Goal: Register for event/course

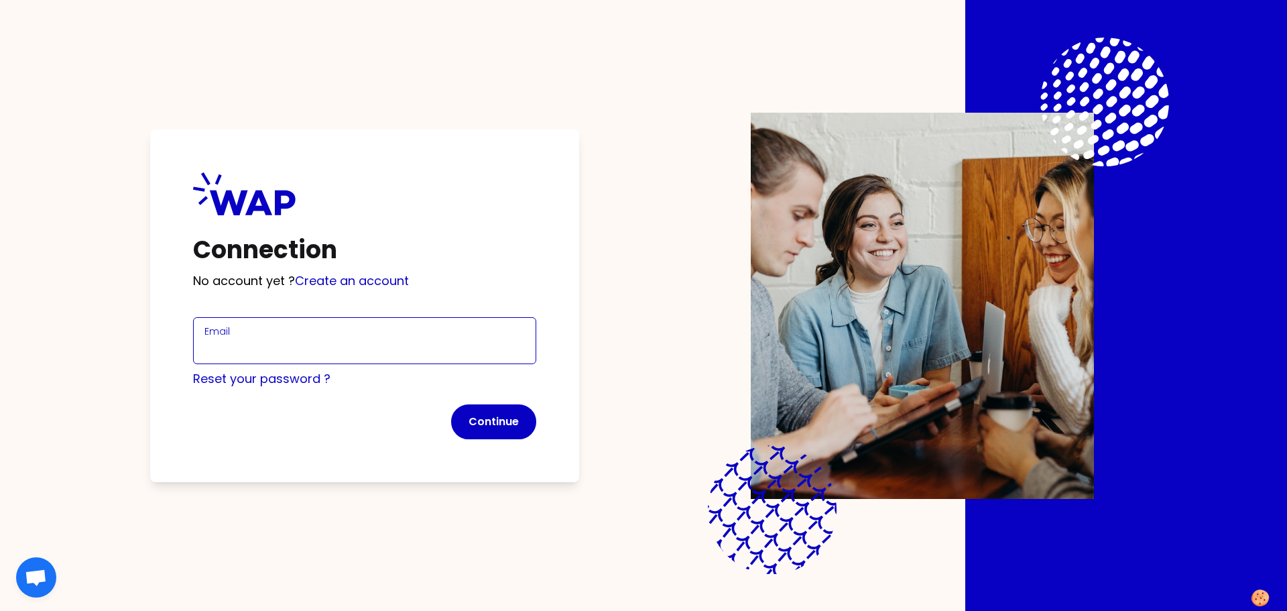
click at [282, 342] on input "Email" at bounding box center [364, 348] width 320 height 19
click at [319, 344] on input "Email" at bounding box center [364, 348] width 320 height 19
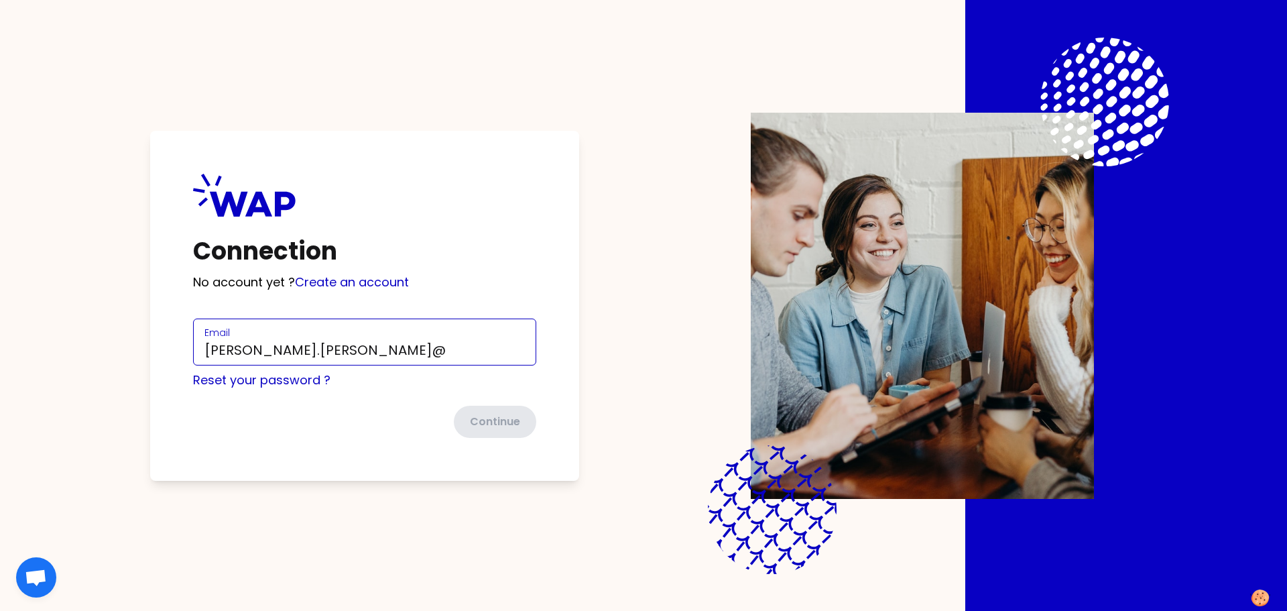
type input "[PERSON_NAME][EMAIL_ADDRESS][PERSON_NAME][DOMAIN_NAME]"
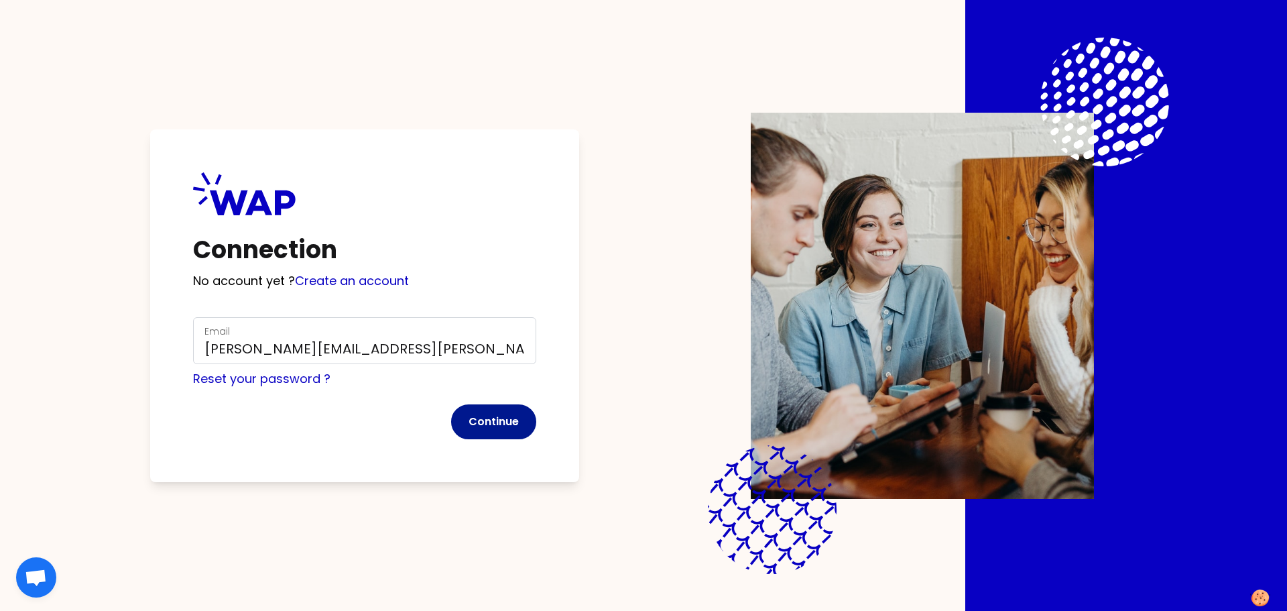
click at [495, 416] on button "Continue" at bounding box center [493, 421] width 85 height 35
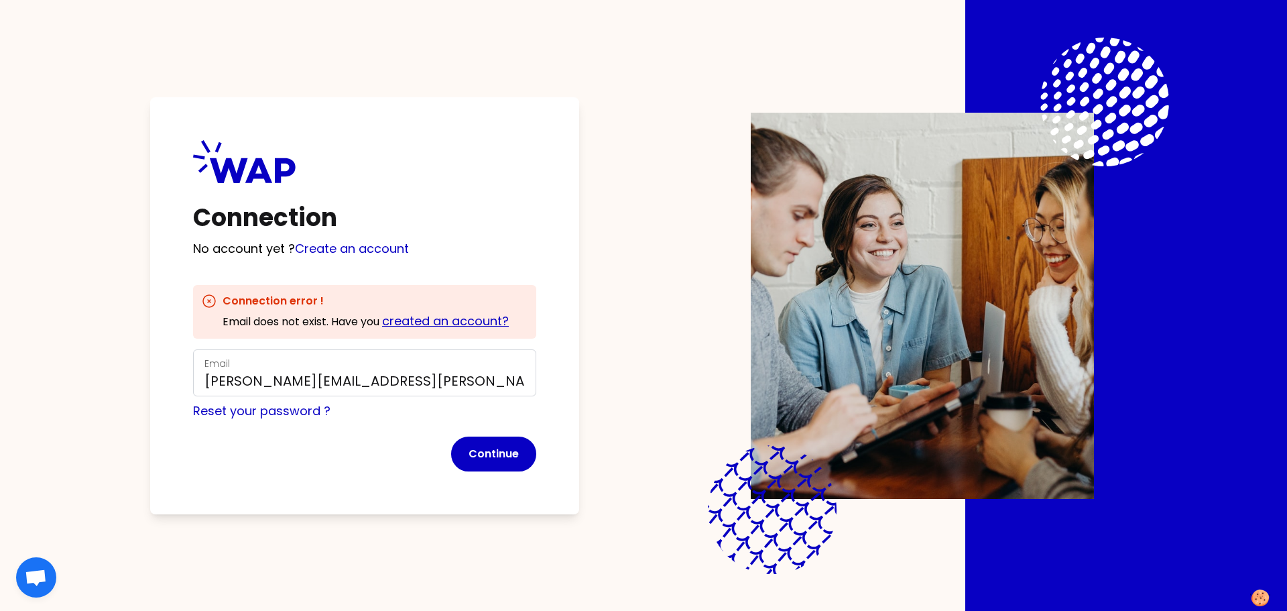
click at [422, 318] on link "created an account?" at bounding box center [445, 320] width 127 height 17
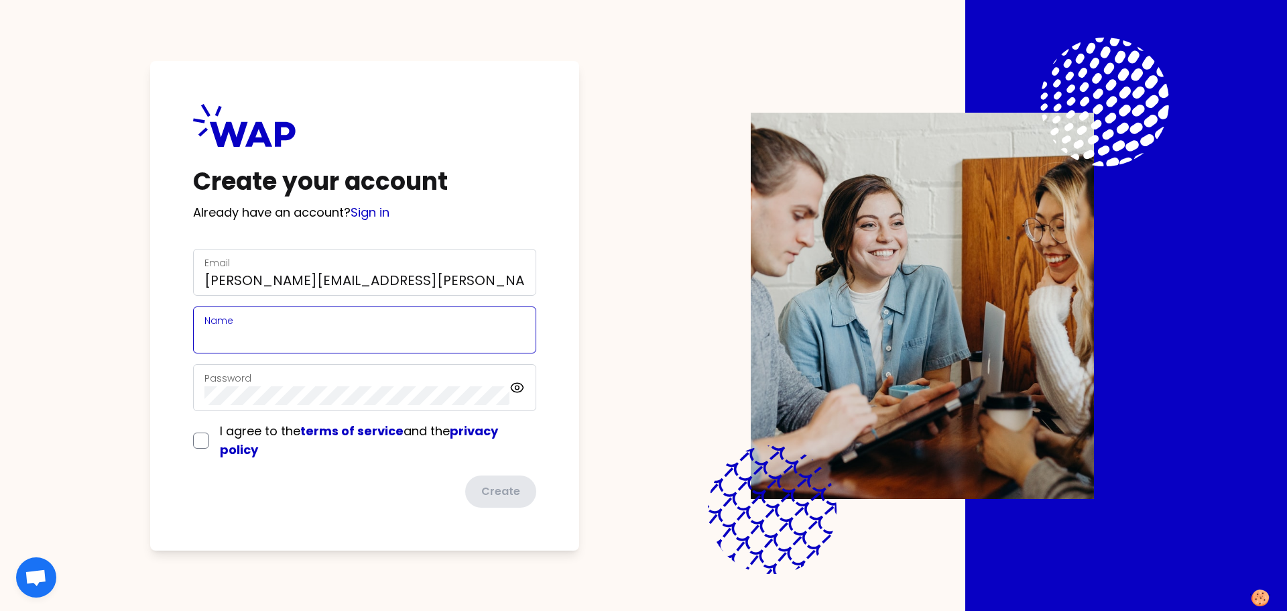
click at [337, 328] on input "Name" at bounding box center [364, 337] width 320 height 19
type input "[PERSON_NAME]"
click at [516, 383] on icon at bounding box center [516, 387] width 15 height 16
drag, startPoint x: 202, startPoint y: 438, endPoint x: 223, endPoint y: 438, distance: 20.1
click at [203, 438] on input "checkbox" at bounding box center [201, 440] width 16 height 16
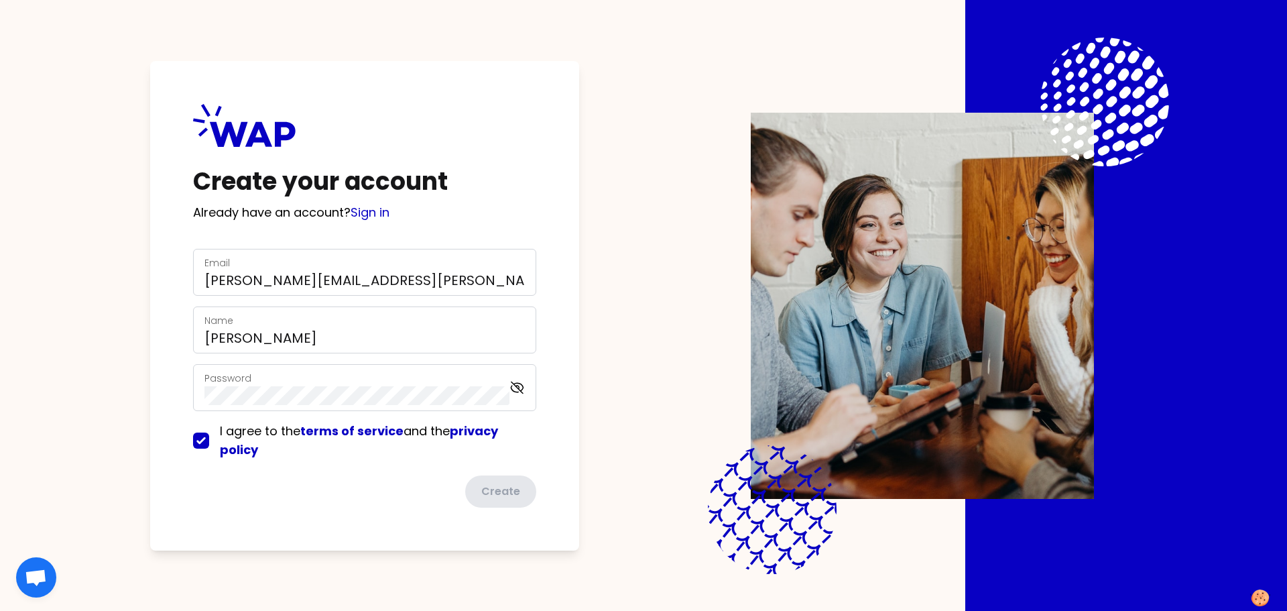
checkbox input "true"
click at [497, 493] on button "Create" at bounding box center [500, 491] width 74 height 35
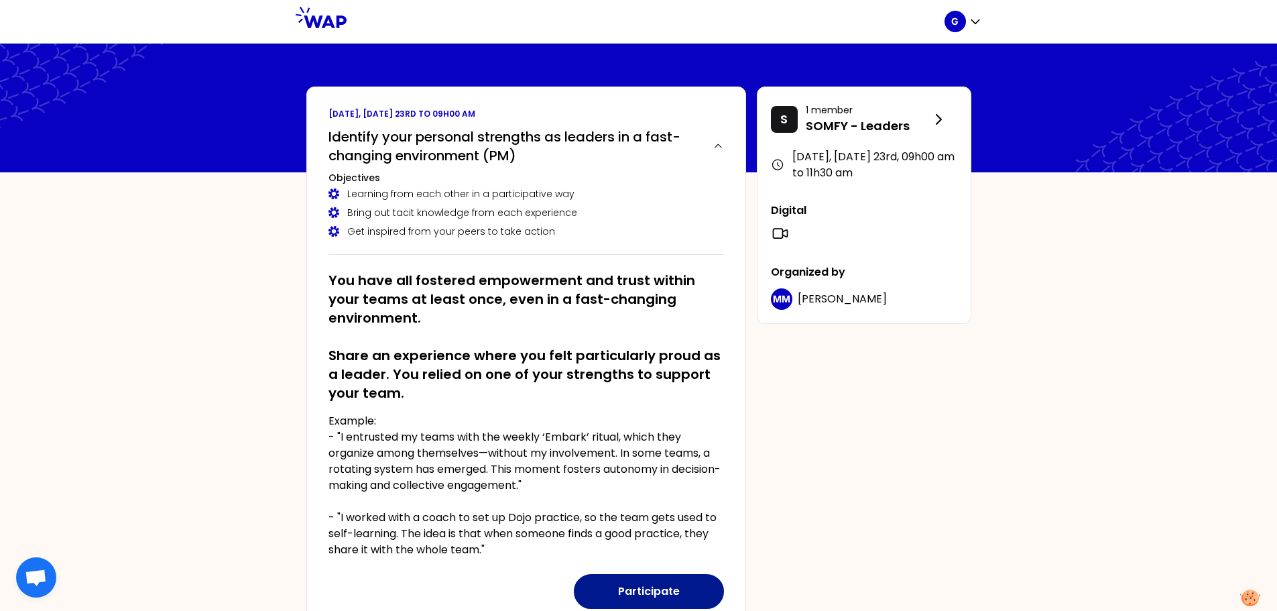
click at [667, 589] on button "Participate" at bounding box center [649, 591] width 150 height 35
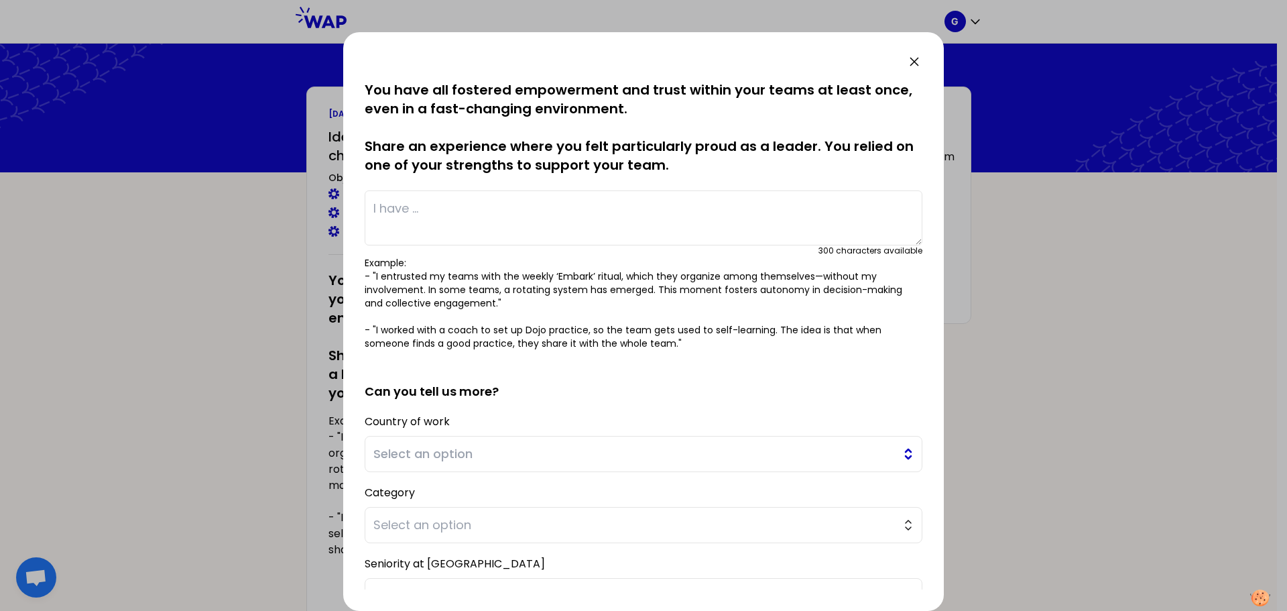
click at [463, 454] on span "Select an option" at bounding box center [634, 453] width 522 height 19
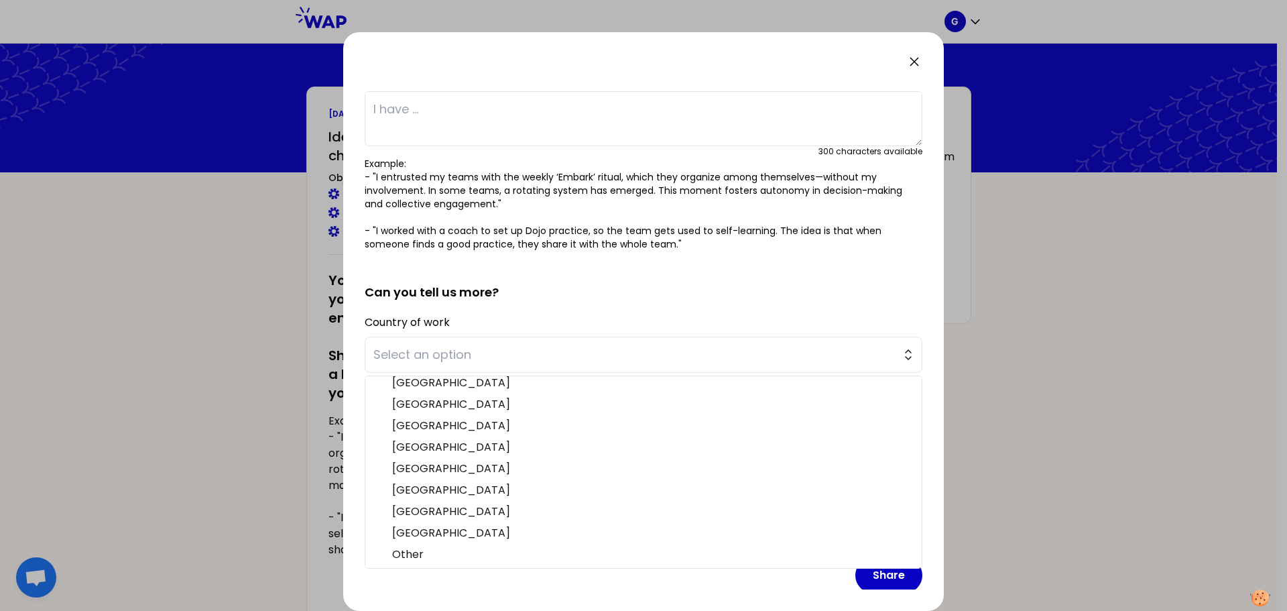
scroll to position [113, 0]
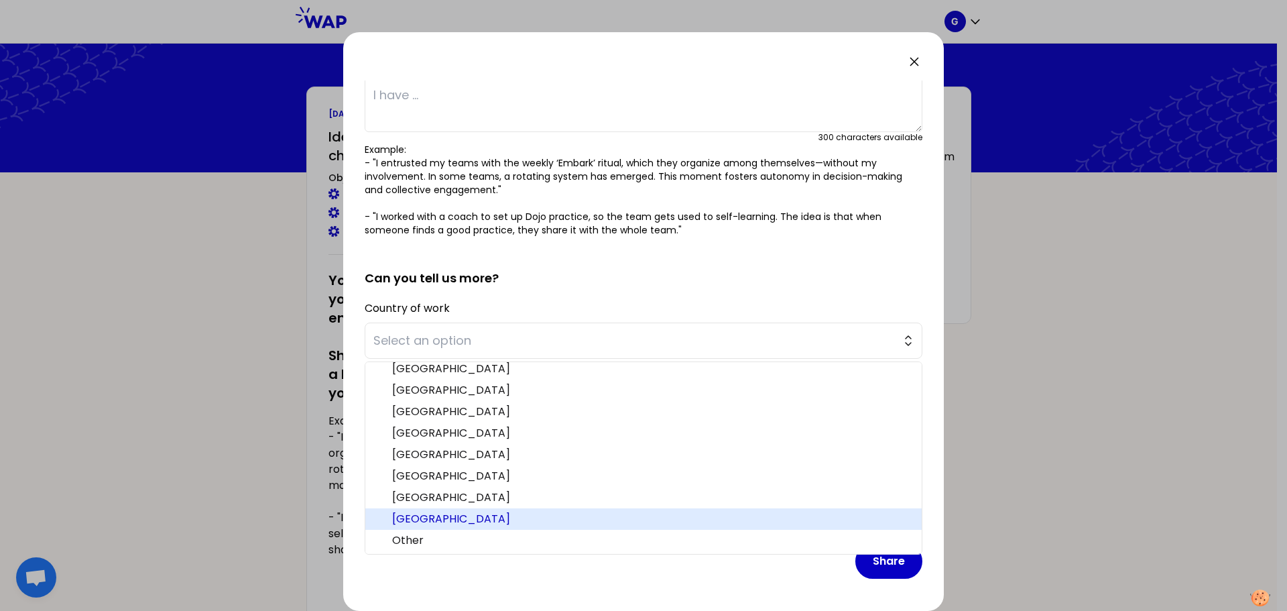
click at [461, 513] on span "[GEOGRAPHIC_DATA]" at bounding box center [651, 519] width 519 height 16
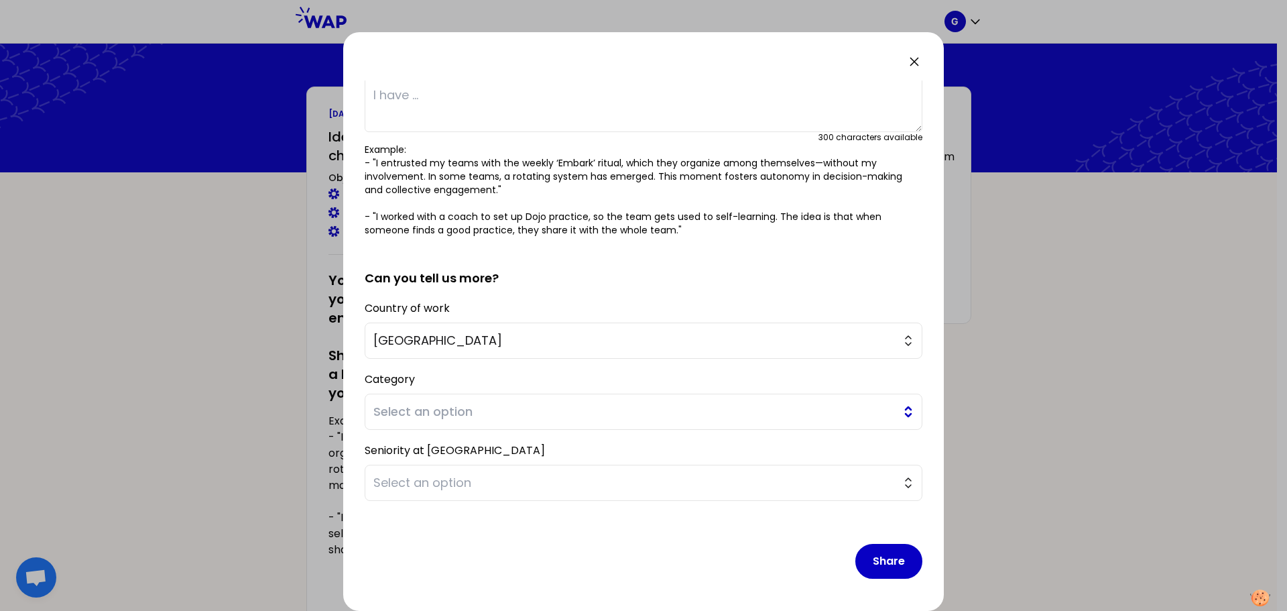
click at [528, 406] on span "Select an option" at bounding box center [634, 411] width 522 height 19
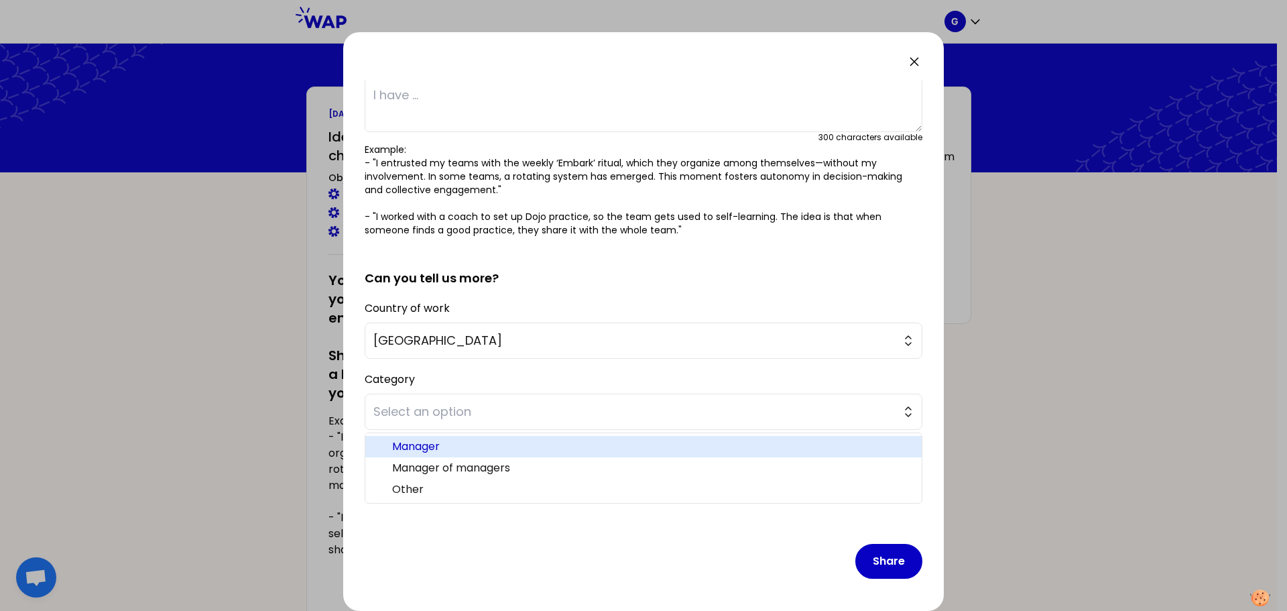
click at [513, 444] on span "Manager" at bounding box center [651, 446] width 519 height 16
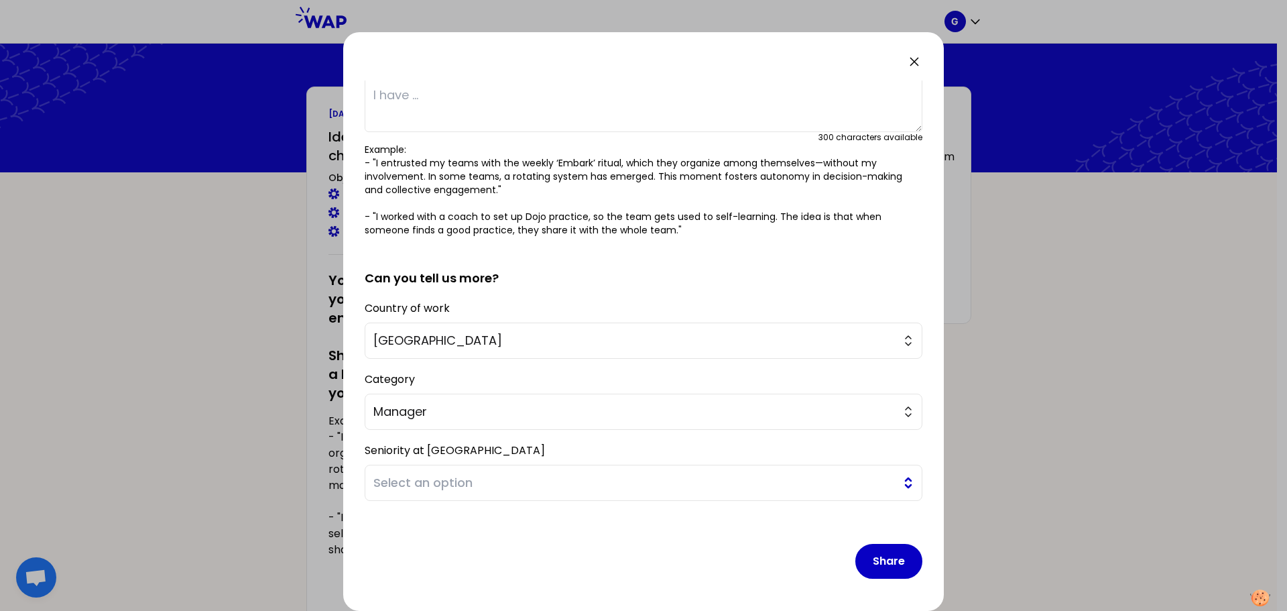
click at [503, 477] on span "Select an option" at bounding box center [634, 482] width 522 height 19
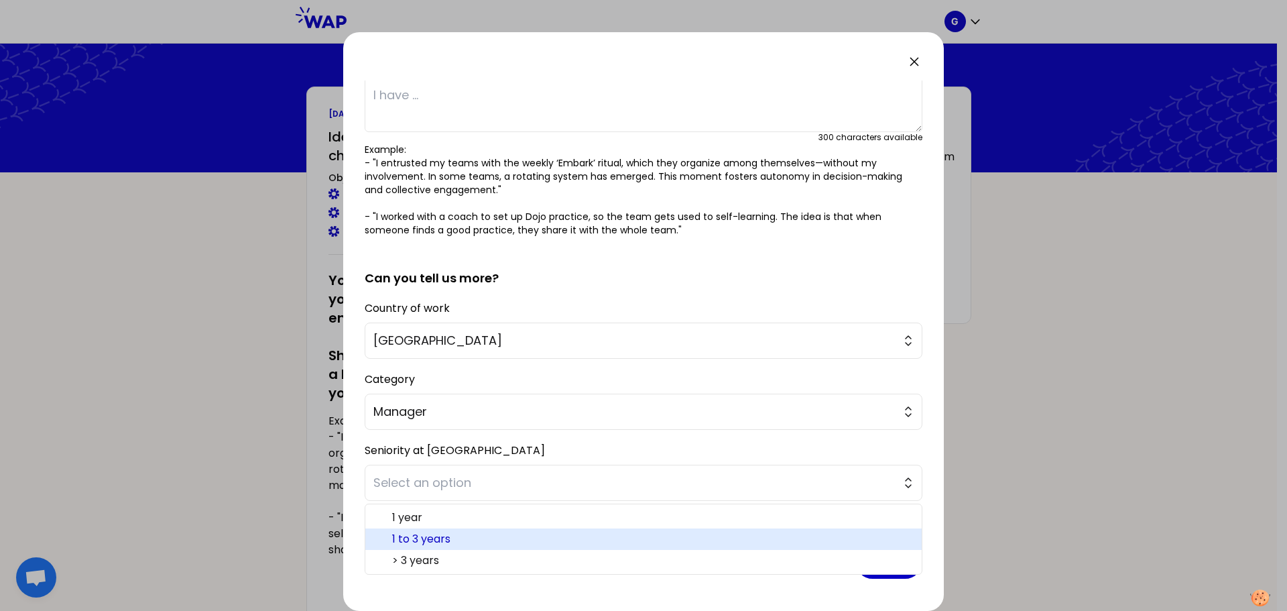
click at [455, 532] on span "1 to 3 years" at bounding box center [651, 539] width 519 height 16
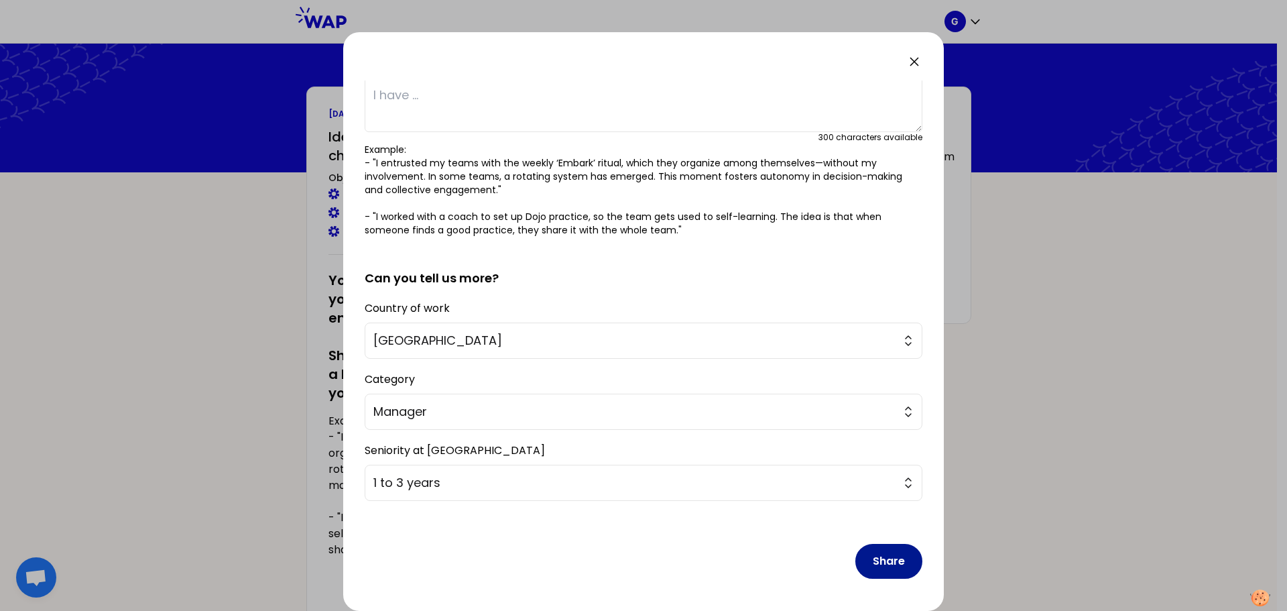
click at [868, 556] on button "Share" at bounding box center [888, 561] width 67 height 35
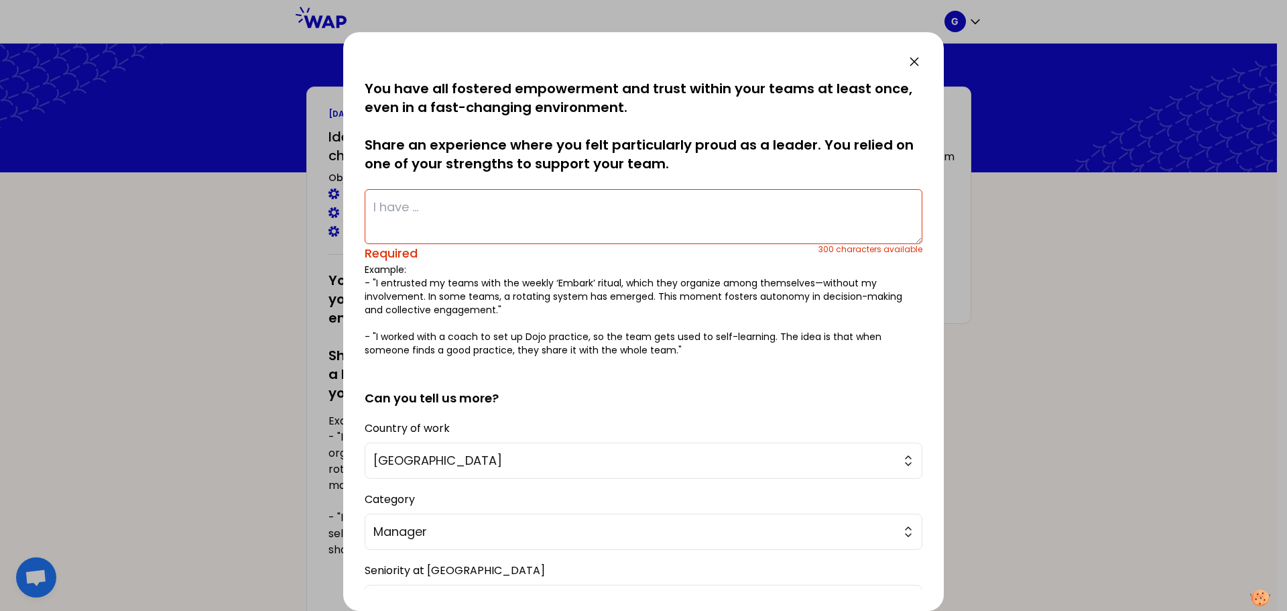
scroll to position [0, 0]
click at [553, 219] on textarea at bounding box center [644, 217] width 558 height 55
click at [546, 211] on textarea at bounding box center [644, 217] width 558 height 55
click at [431, 208] on textarea at bounding box center [644, 217] width 558 height 55
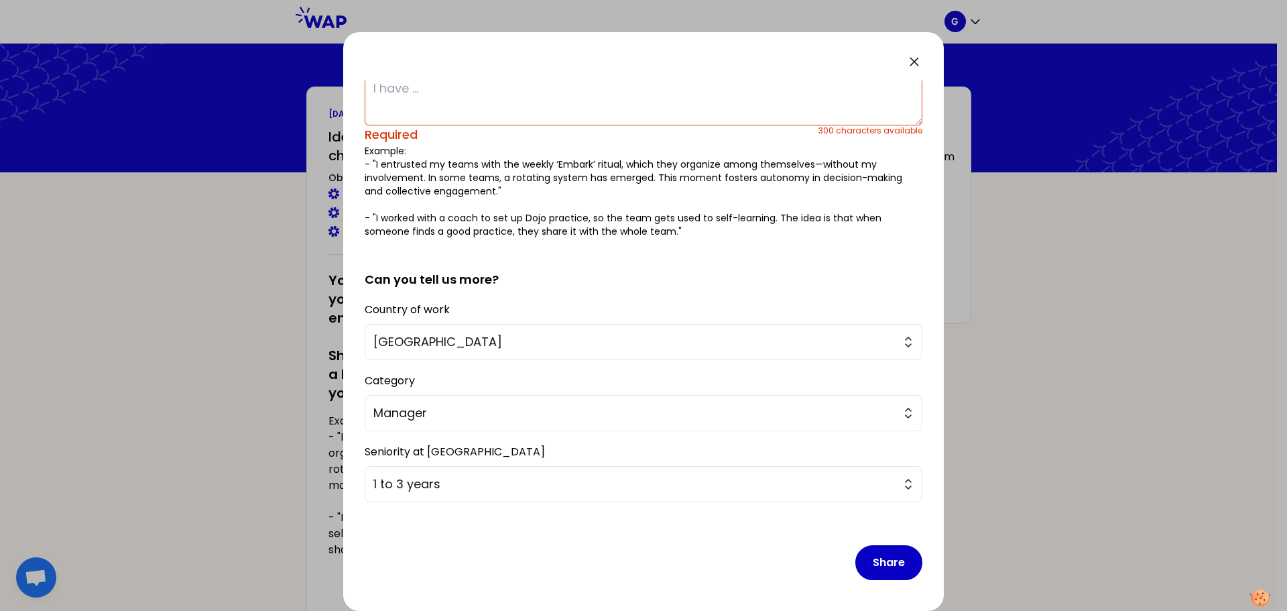
scroll to position [121, 0]
